Goal: Complete application form: Complete application form

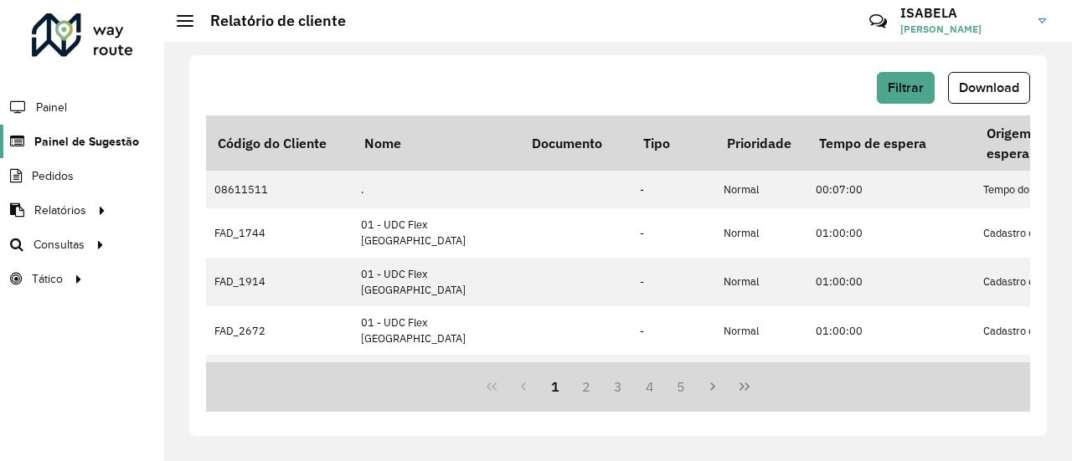
click at [127, 136] on span "Painel de Sugestão" at bounding box center [86, 142] width 105 height 18
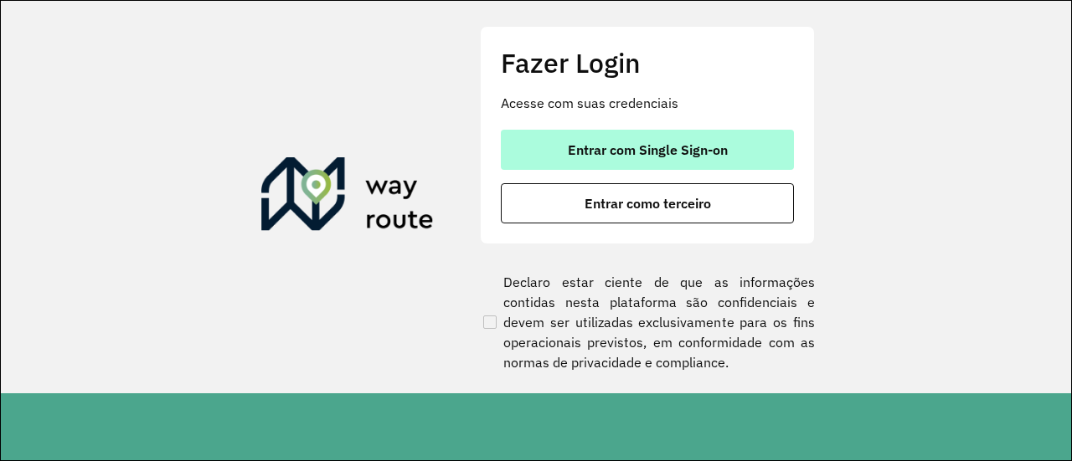
click at [594, 143] on span "Entrar com Single Sign-on" at bounding box center [648, 149] width 160 height 13
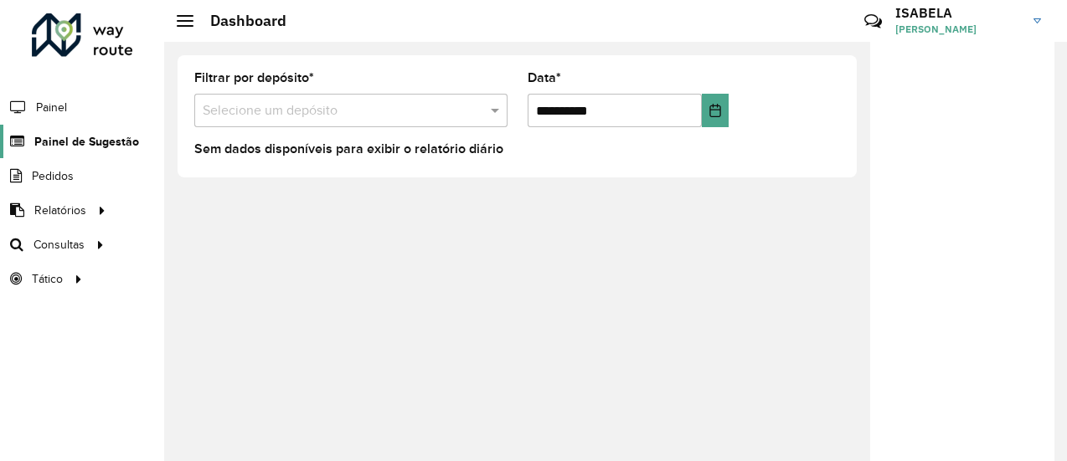
click at [115, 143] on span "Painel de Sugestão" at bounding box center [86, 142] width 105 height 18
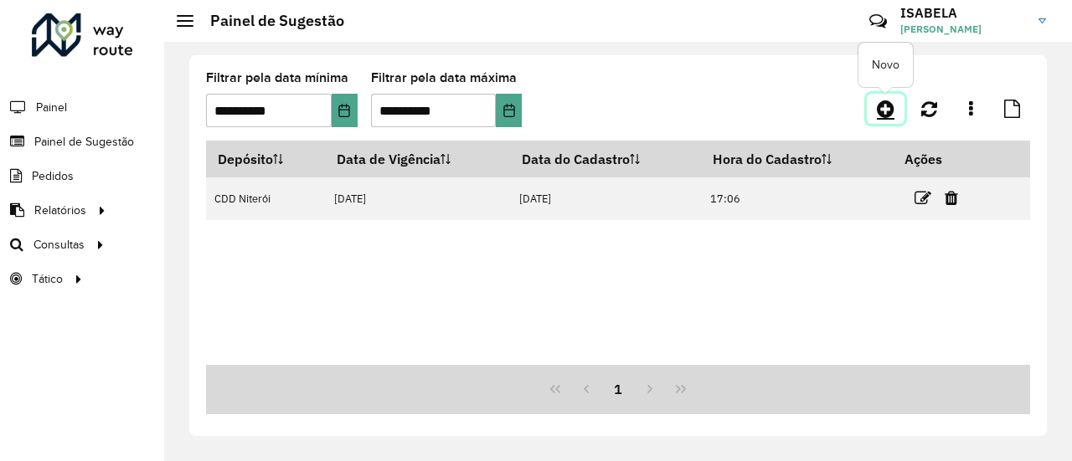
click at [885, 105] on icon at bounding box center [886, 109] width 18 height 20
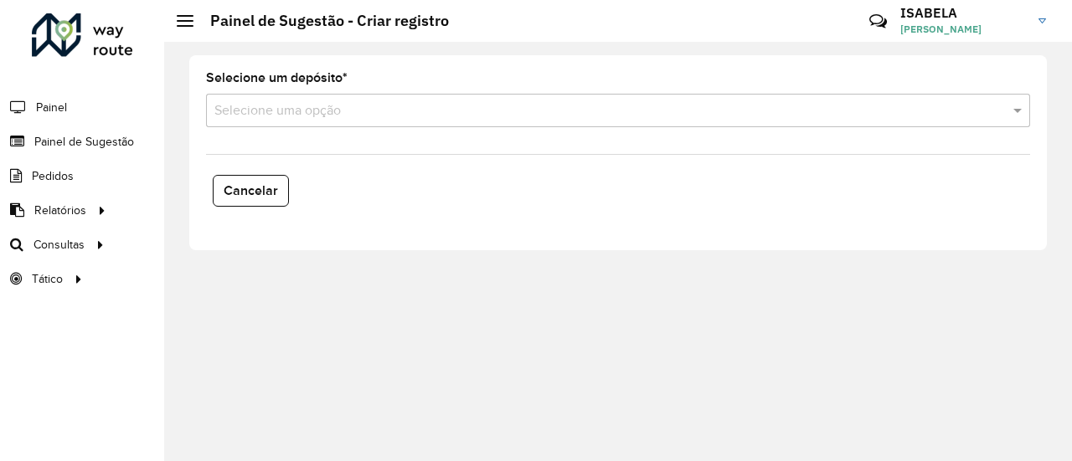
click at [517, 112] on input "text" at bounding box center [601, 111] width 774 height 20
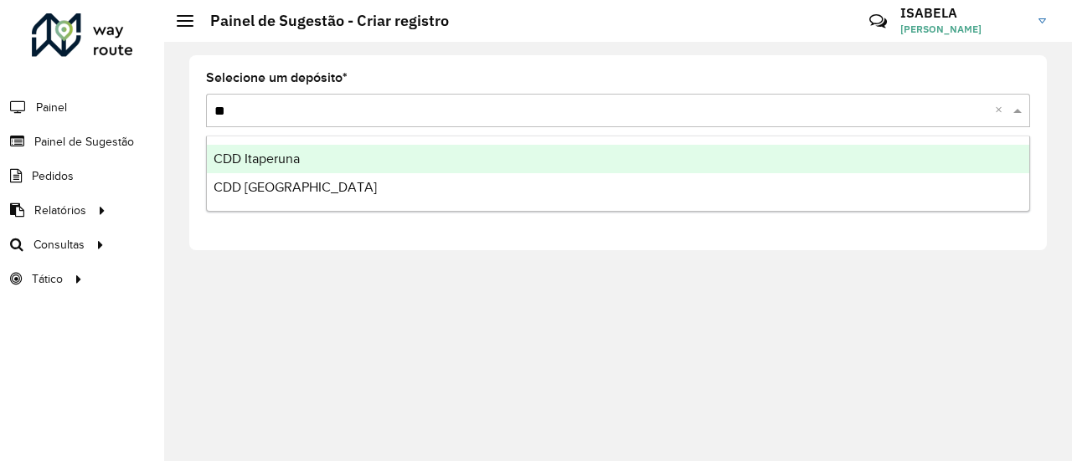
type input "***"
